Goal: Task Accomplishment & Management: Use online tool/utility

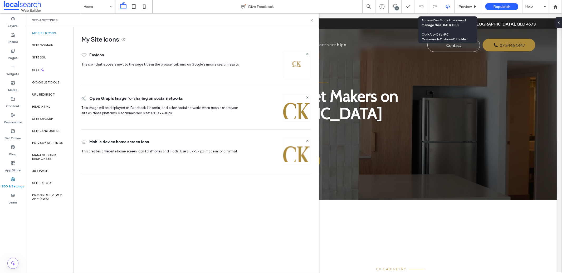
click at [445, 8] on div at bounding box center [447, 6] width 13 height 5
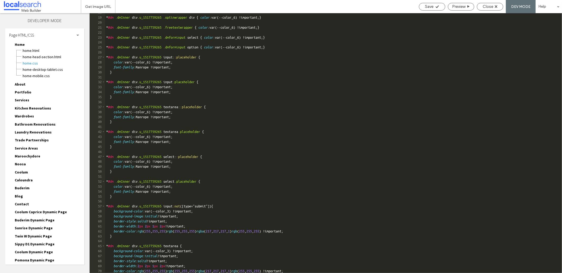
scroll to position [45, 0]
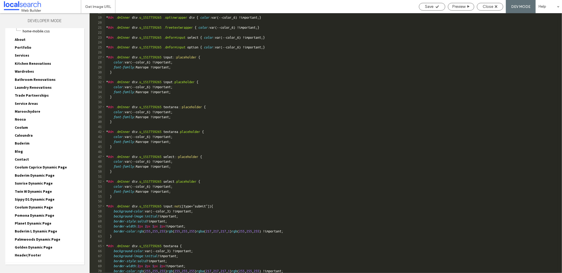
click at [49, 263] on div "Site HTML/CSS" at bounding box center [44, 269] width 79 height 13
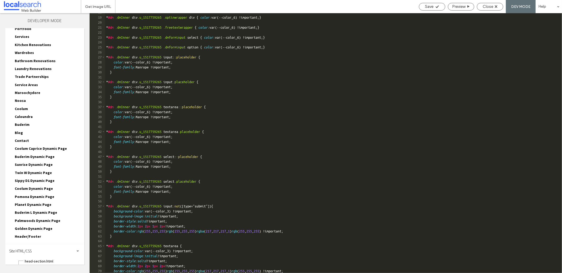
scroll to position [89, 0]
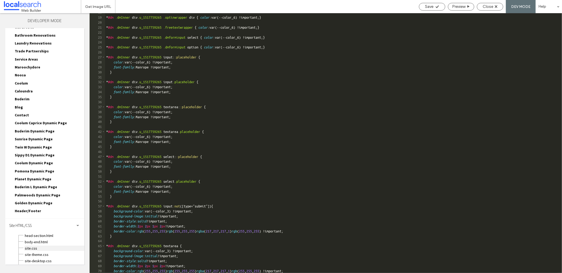
click at [30, 246] on span "site.css" at bounding box center [54, 248] width 60 height 5
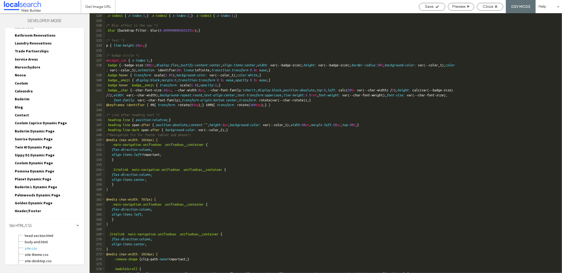
scroll to position [666, 0]
click at [117, 192] on div ".z-index1 { z-index : 1 ; } .z-index2 { z-index : 2 ; } .z-index3 { z-index : 3…" at bounding box center [331, 148] width 452 height 270
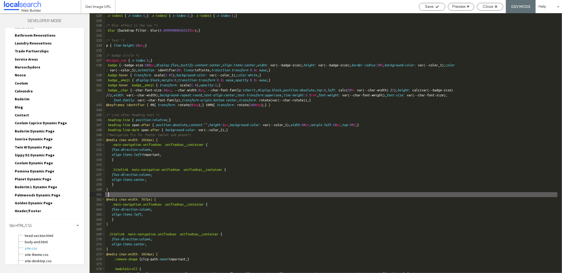
click at [111, 189] on div ".z-index1 { z-index : 1 ; } .z-index2 { z-index : 2 ; } .z-index3 { z-index : 3…" at bounding box center [331, 148] width 452 height 270
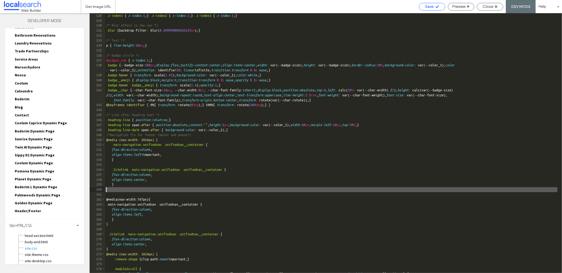
click at [427, 7] on span "Save" at bounding box center [429, 6] width 8 height 5
click at [490, 7] on span "Close" at bounding box center [487, 6] width 11 height 5
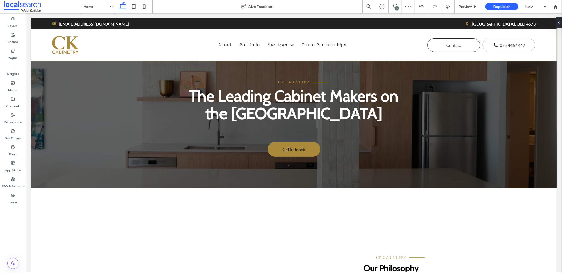
scroll to position [0, 0]
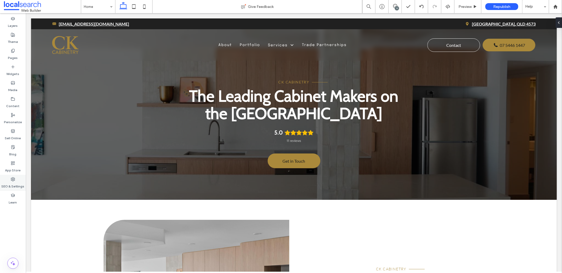
click at [13, 181] on icon at bounding box center [13, 179] width 4 height 4
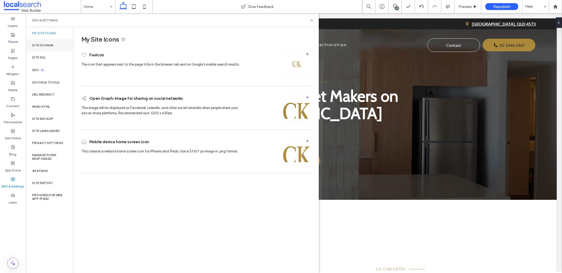
click at [41, 44] on label "Site Domain" at bounding box center [42, 45] width 21 height 4
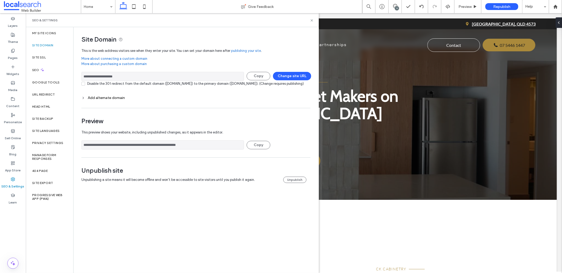
click at [182, 77] on input "**********" at bounding box center [162, 76] width 162 height 9
click at [494, 5] on span "Republish" at bounding box center [501, 6] width 17 height 4
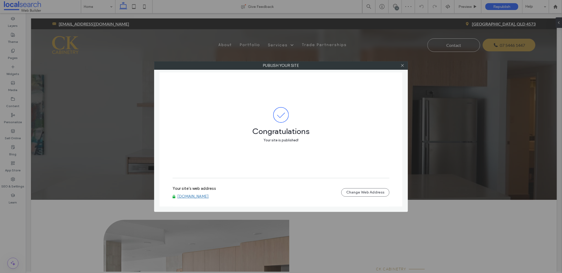
click at [199, 199] on link "[DOMAIN_NAME]" at bounding box center [192, 196] width 31 height 5
click at [403, 67] on icon at bounding box center [402, 65] width 4 height 4
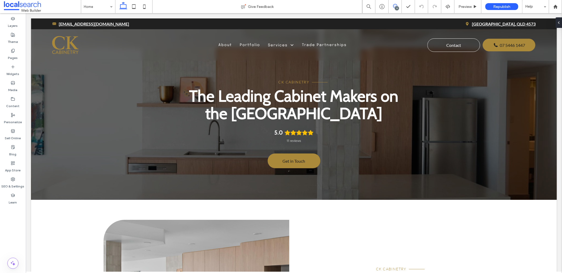
click at [393, 7] on use at bounding box center [395, 6] width 4 height 4
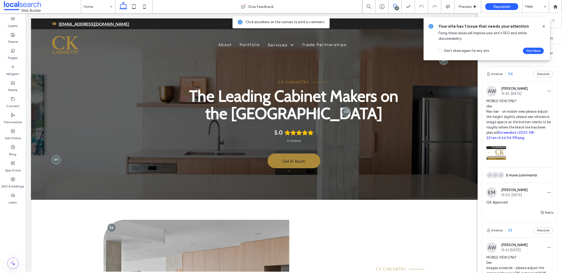
click at [544, 25] on icon at bounding box center [543, 26] width 4 height 4
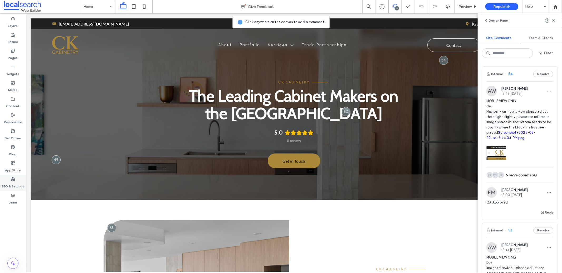
click at [15, 183] on label "SEO & Settings" at bounding box center [13, 184] width 23 height 7
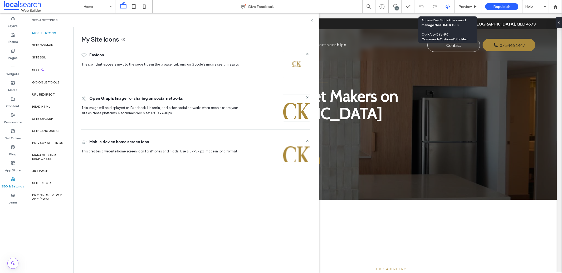
click at [446, 8] on icon at bounding box center [447, 6] width 5 height 5
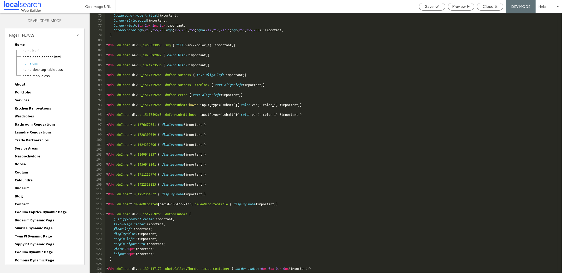
scroll to position [456, 0]
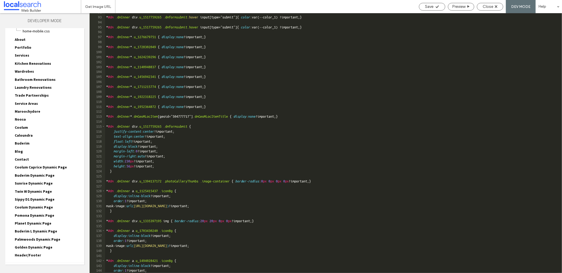
click at [37, 263] on div "Site HTML/CSS" at bounding box center [44, 269] width 79 height 13
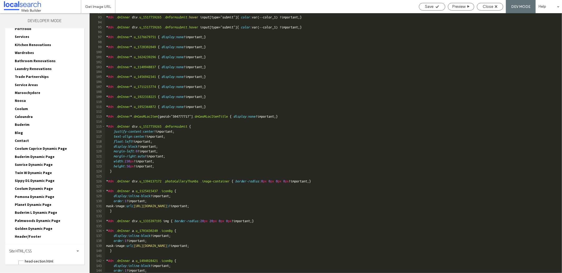
scroll to position [89, 0]
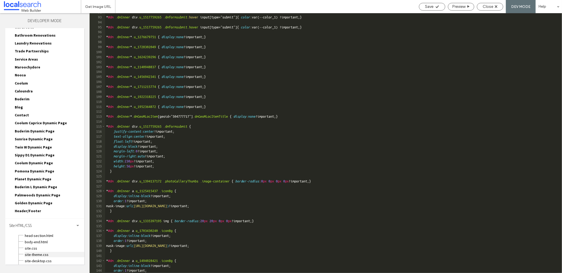
click at [52, 252] on span "site-theme.css" at bounding box center [54, 254] width 60 height 5
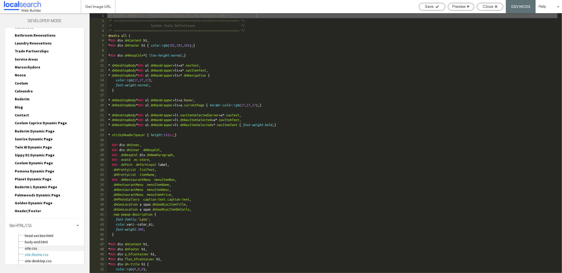
click at [30, 246] on span "site.css" at bounding box center [54, 248] width 60 height 5
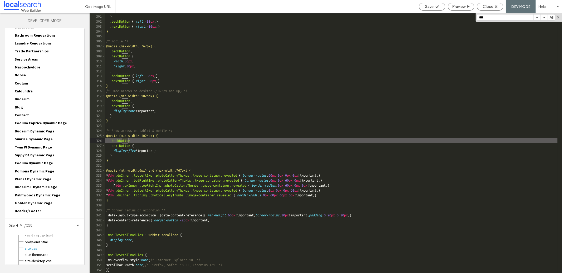
scroll to position [1541, 0]
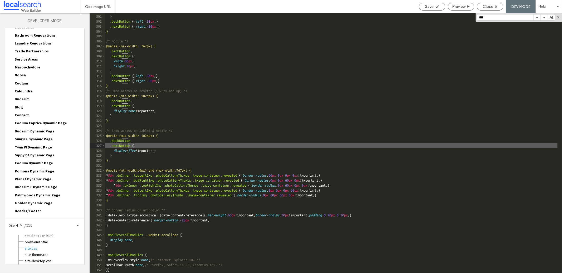
type input "***"
click at [277, 108] on div "height : 35 px ; } .backButton { left : -30 px ; } .nextButton { right : -30 px…" at bounding box center [331, 144] width 452 height 270
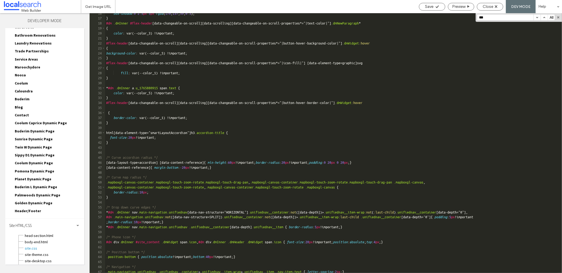
scroll to position [0, 0]
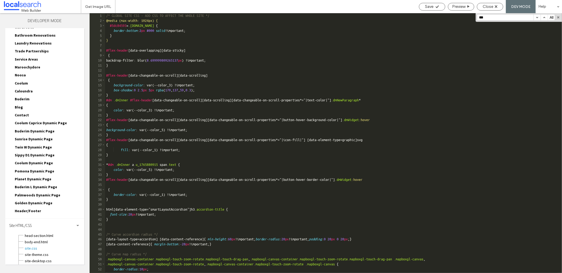
click at [498, 2] on div "Save Preview Close DEV MODE Help" at bounding box center [489, 6] width 146 height 13
click at [497, 5] on div "Close" at bounding box center [490, 6] width 26 height 5
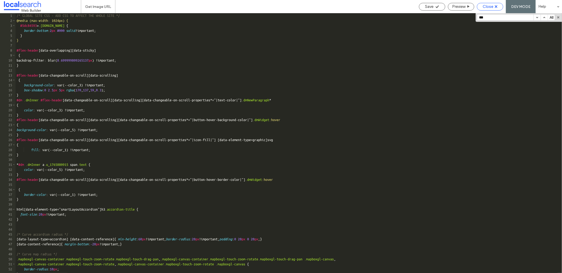
scroll to position [76, 0]
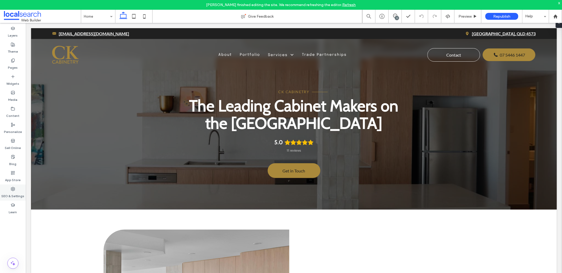
click at [14, 191] on label "SEO & Settings" at bounding box center [13, 194] width 23 height 7
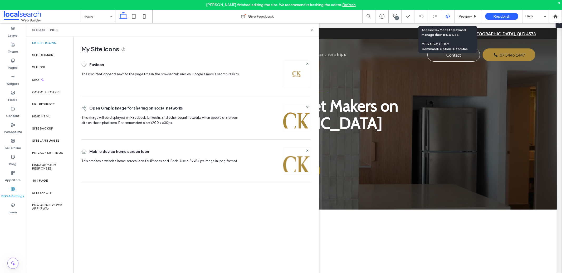
click at [444, 16] on div at bounding box center [447, 16] width 13 height 5
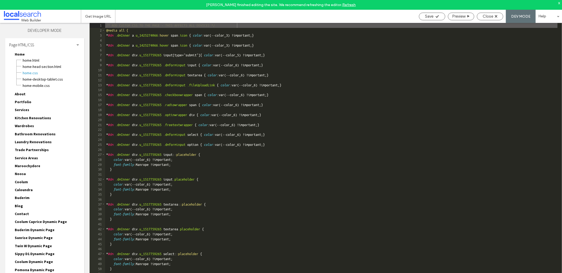
scroll to position [45, 0]
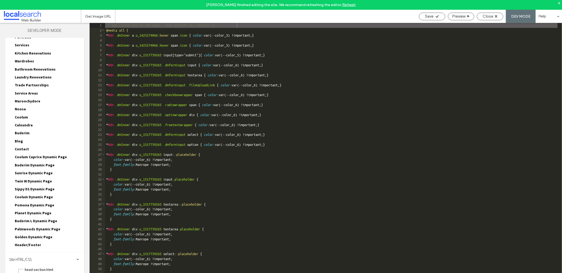
scroll to position [89, 0]
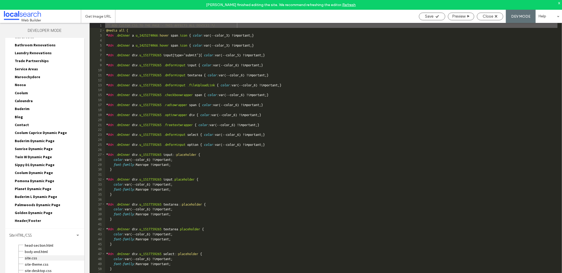
click at [34, 255] on span "site.css" at bounding box center [54, 257] width 60 height 5
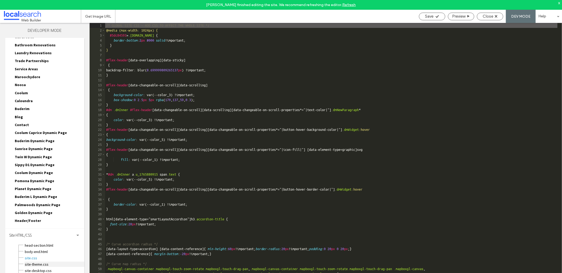
click at [40, 262] on span "site-theme.css" at bounding box center [54, 264] width 60 height 5
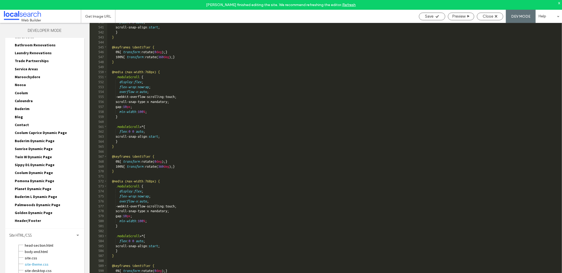
scroll to position [1083, 0]
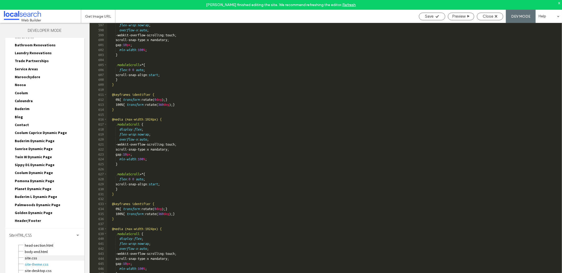
click at [46, 255] on span "site.css" at bounding box center [54, 257] width 60 height 5
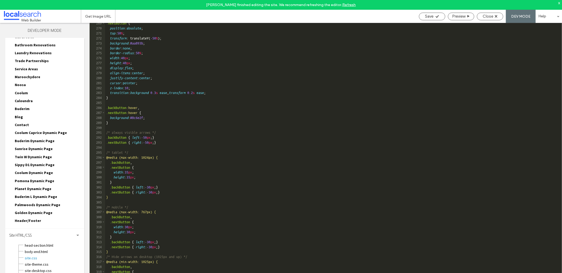
scroll to position [1420, 0]
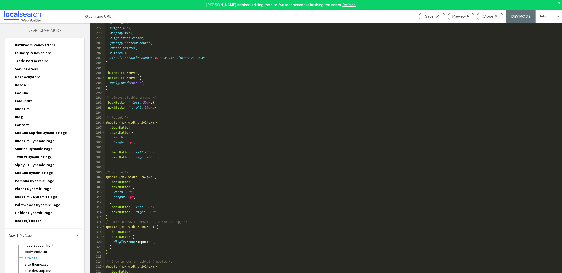
click at [472, 138] on div "width : 40 px ; height : 40 px ; display : flex ; align-items : center ; justif…" at bounding box center [331, 156] width 452 height 270
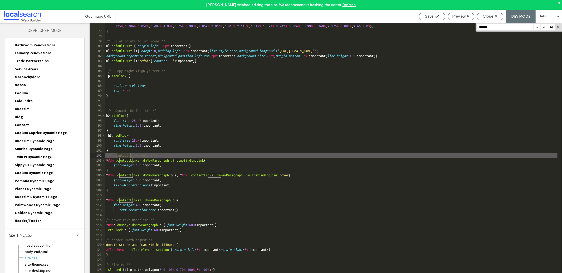
scroll to position [407, 0]
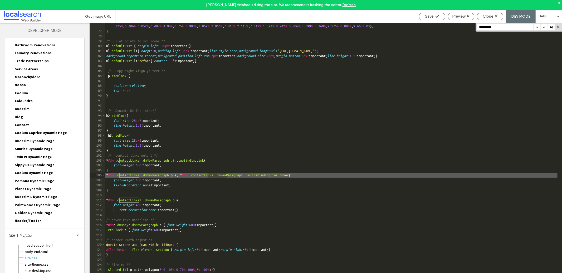
type input "*********"
click at [496, 29] on input "*********" at bounding box center [505, 27] width 56 height 6
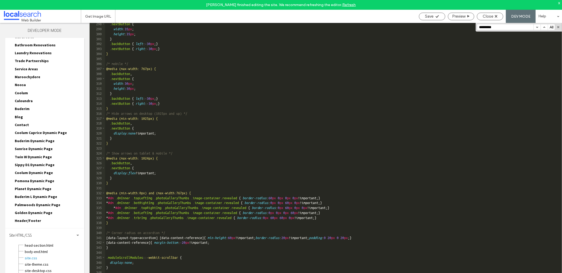
scroll to position [1585, 0]
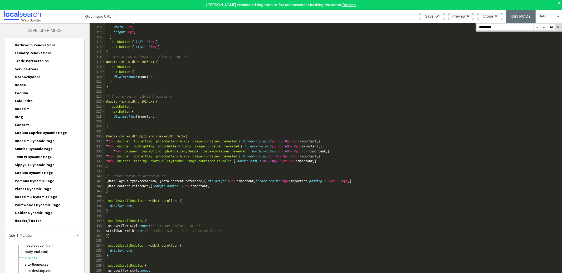
click at [113, 237] on div ".nextButton { width : 30 px ; height : 30 px ; } .backButton { left : -30 px ; …" at bounding box center [331, 154] width 452 height 270
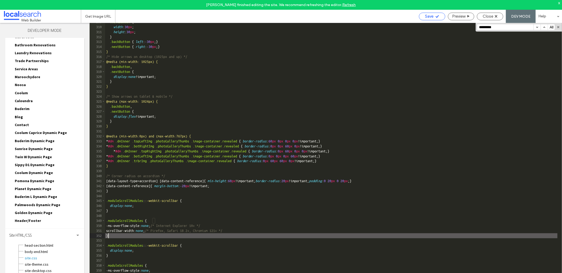
click at [434, 15] on div "Save" at bounding box center [432, 16] width 26 height 5
click at [464, 17] on span "Preview" at bounding box center [458, 16] width 13 height 5
click at [488, 15] on span "Close" at bounding box center [487, 16] width 11 height 5
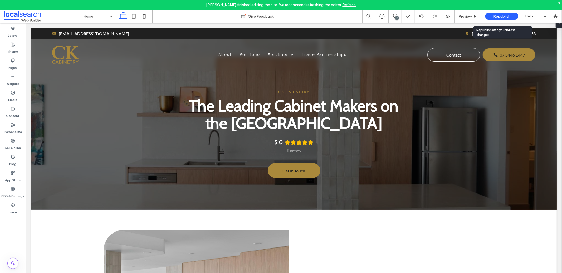
click at [501, 15] on span "Republish" at bounding box center [501, 16] width 17 height 4
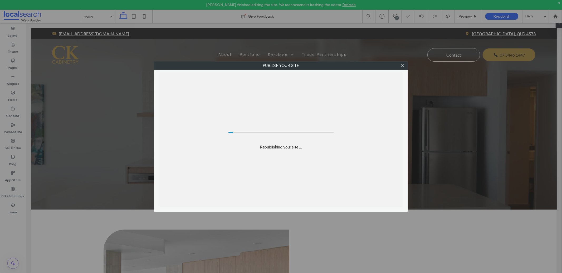
scroll to position [0, 0]
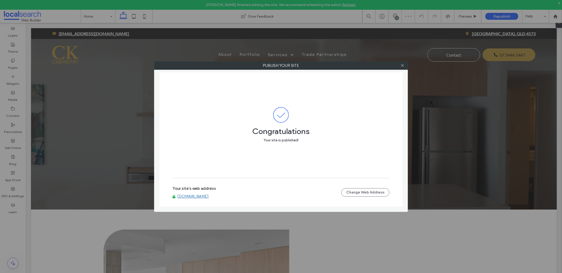
click at [196, 198] on link "[DOMAIN_NAME]" at bounding box center [192, 196] width 31 height 5
